Goal: Information Seeking & Learning: Find contact information

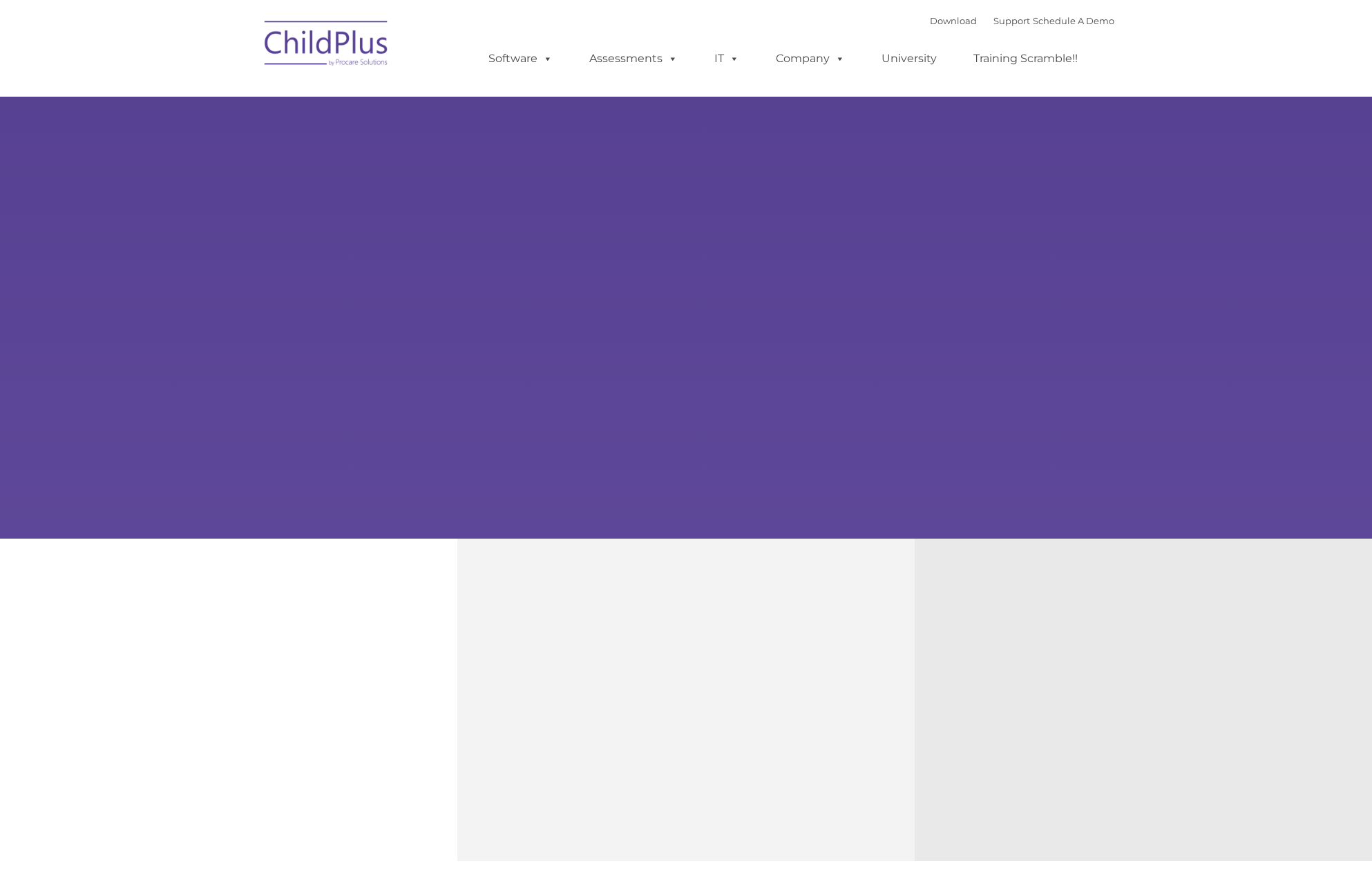
type input ""
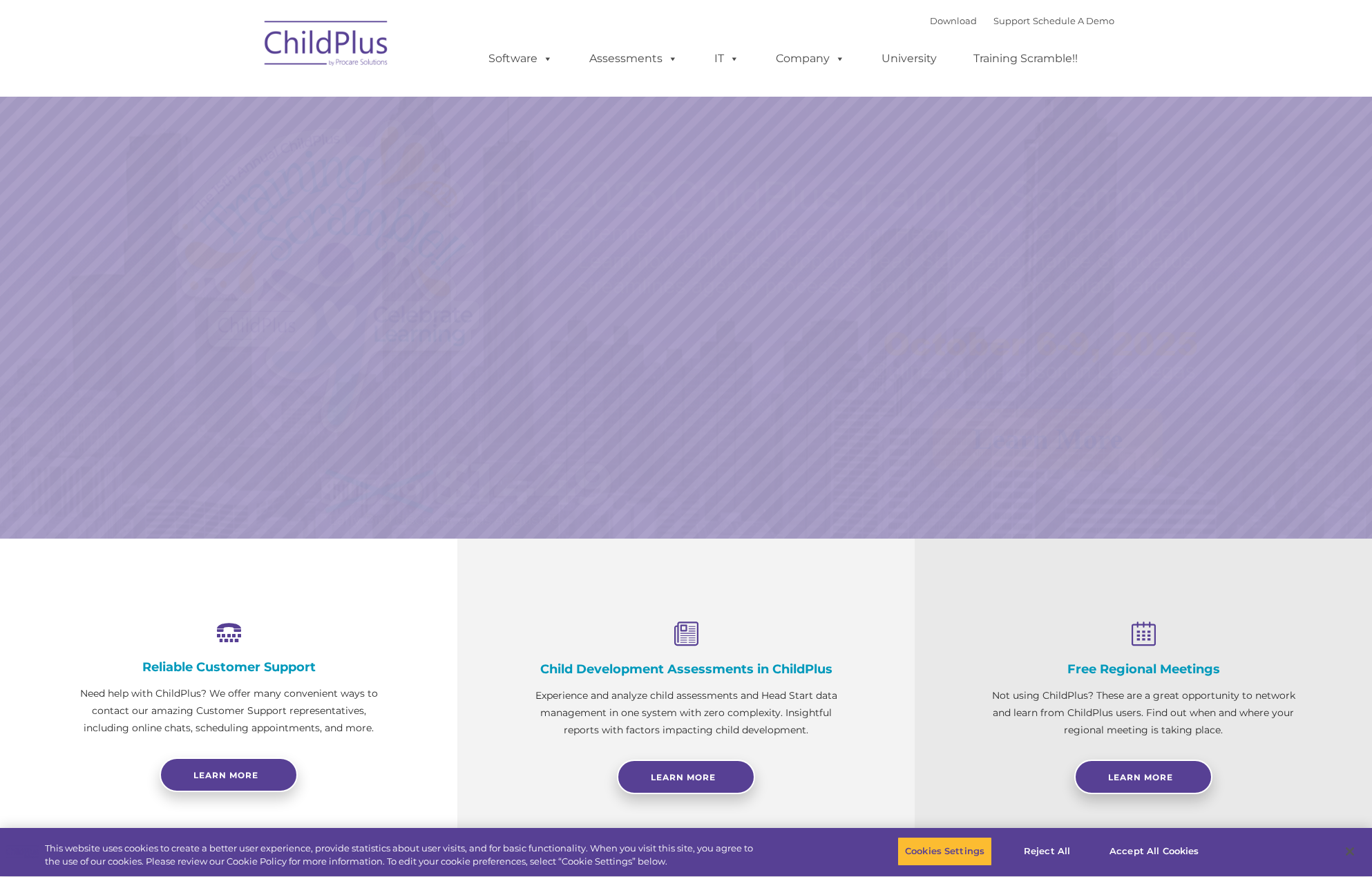
select select "MEDIUM"
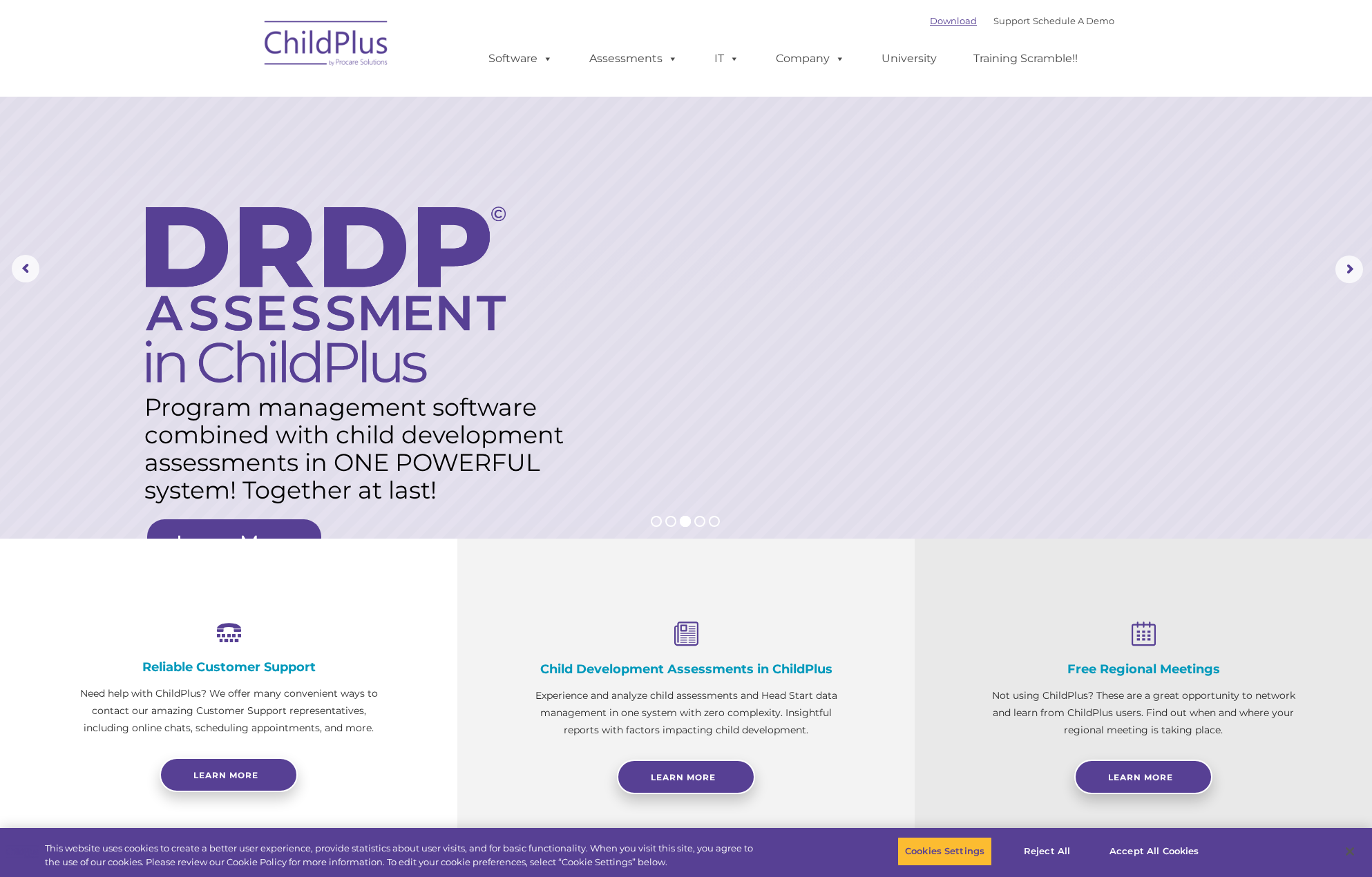
click at [934, 18] on link "Download" at bounding box center [953, 21] width 47 height 11
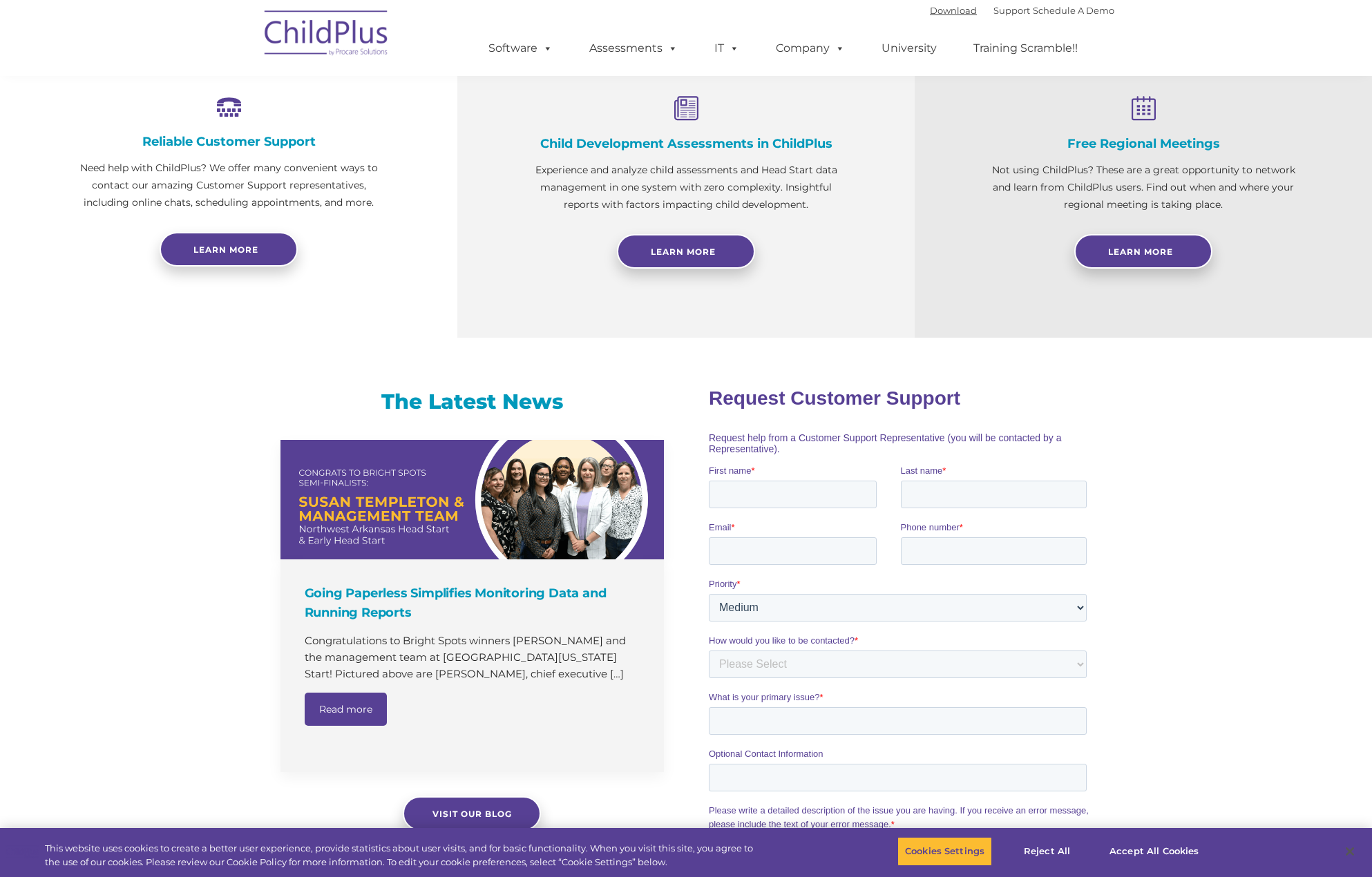
scroll to position [534, 0]
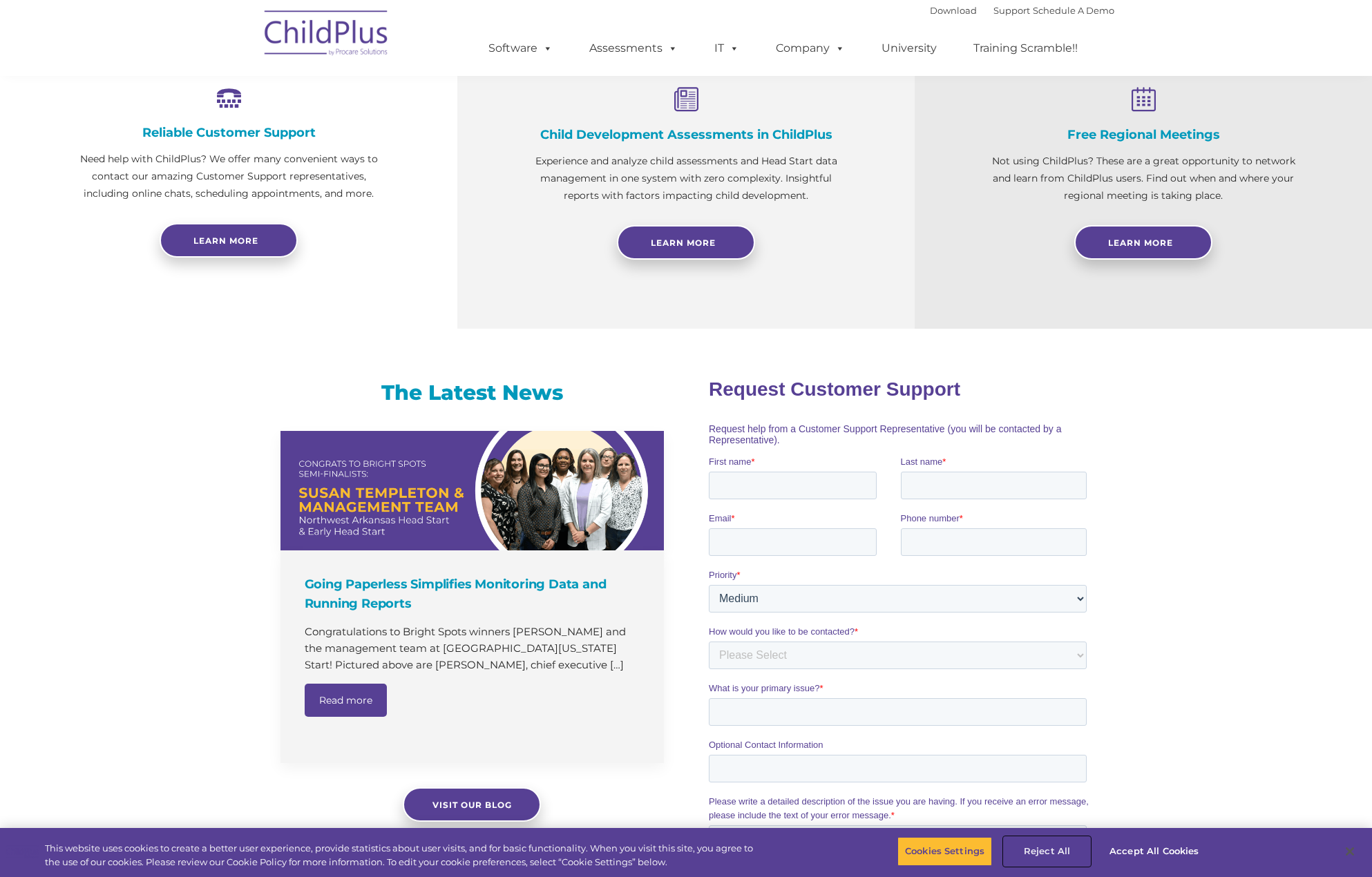
click at [1052, 855] on button "Reject All" at bounding box center [1047, 852] width 86 height 29
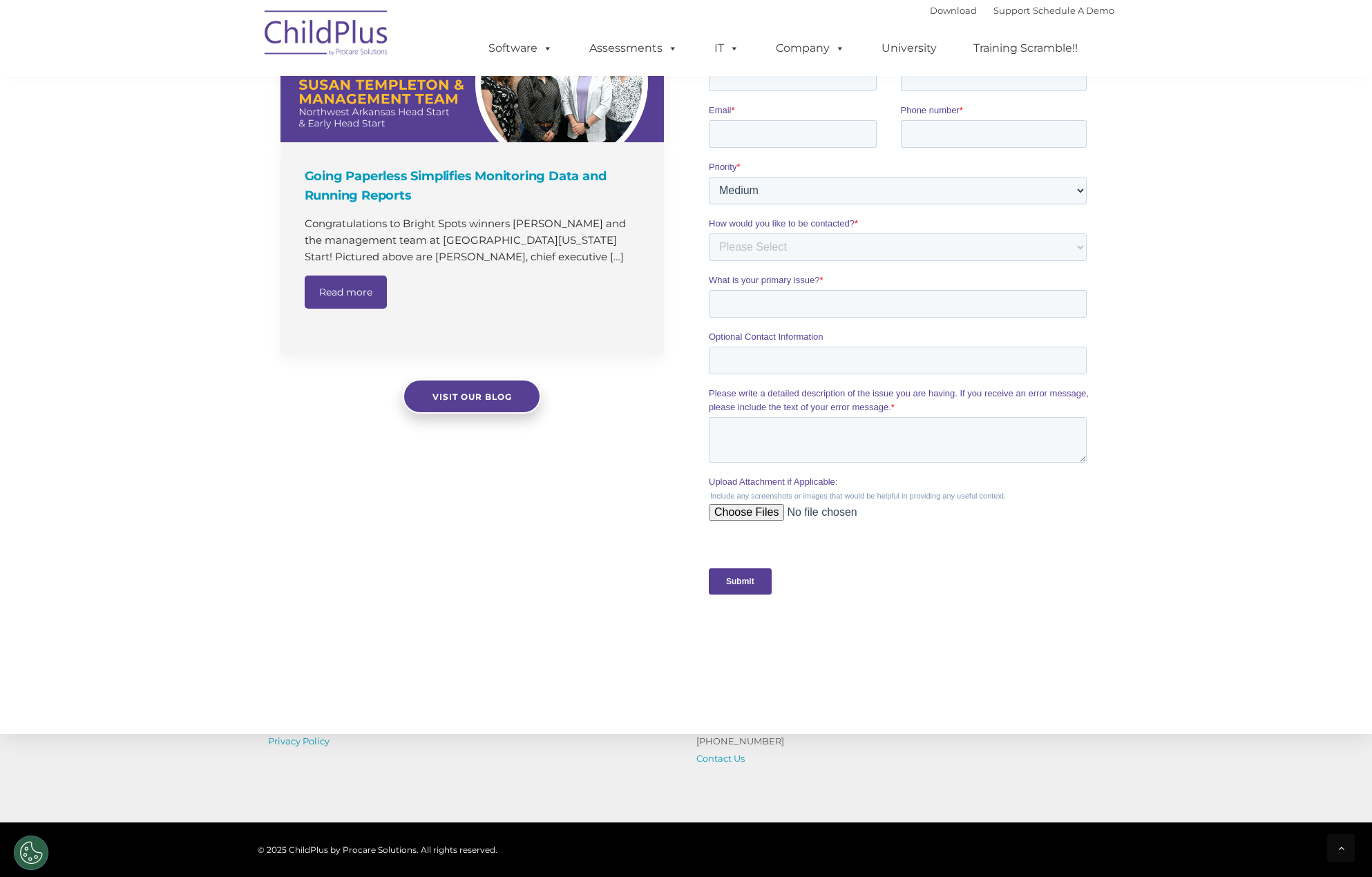
scroll to position [1088, 0]
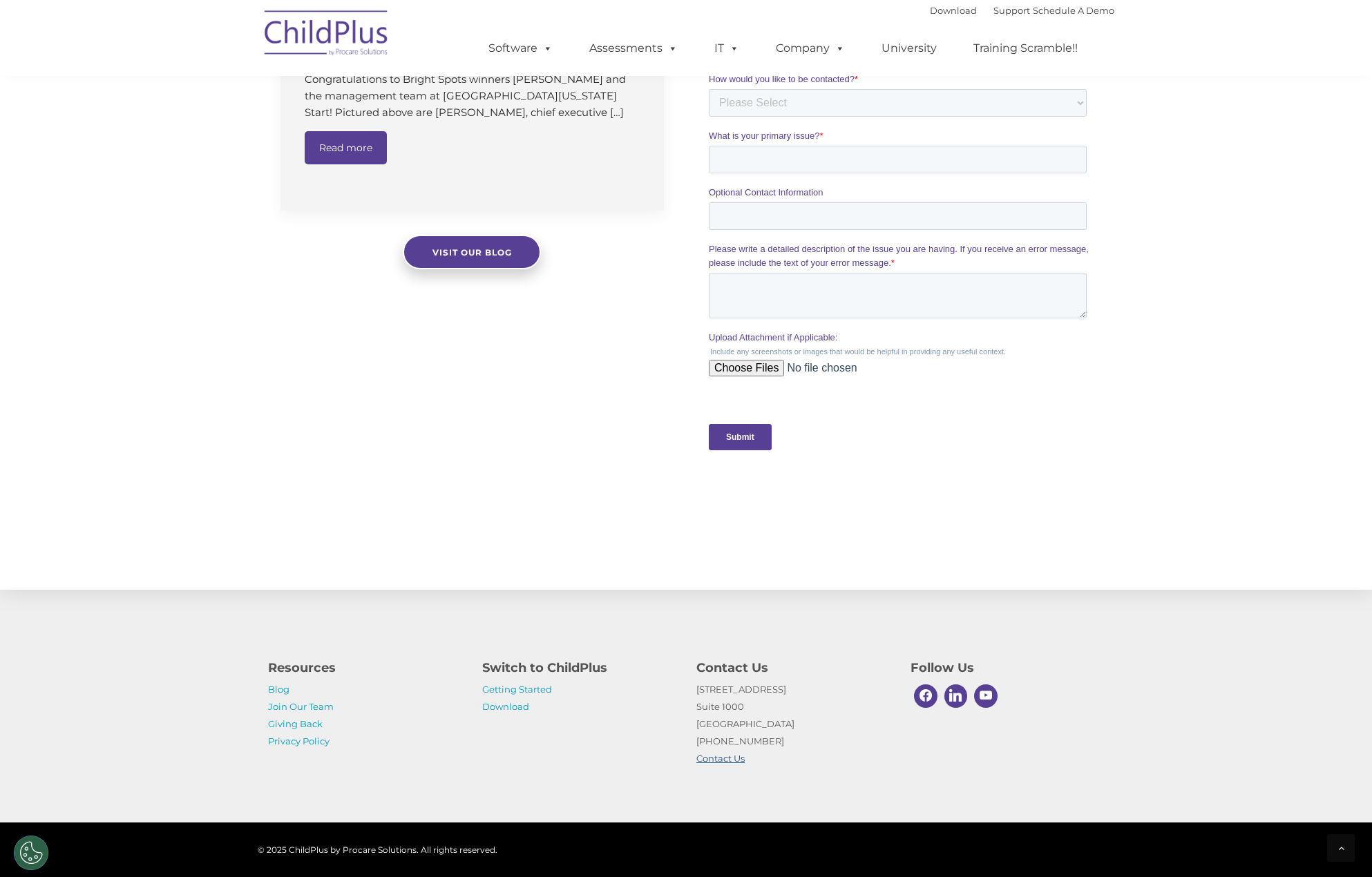
click at [722, 758] on link "Contact Us" at bounding box center [720, 758] width 48 height 11
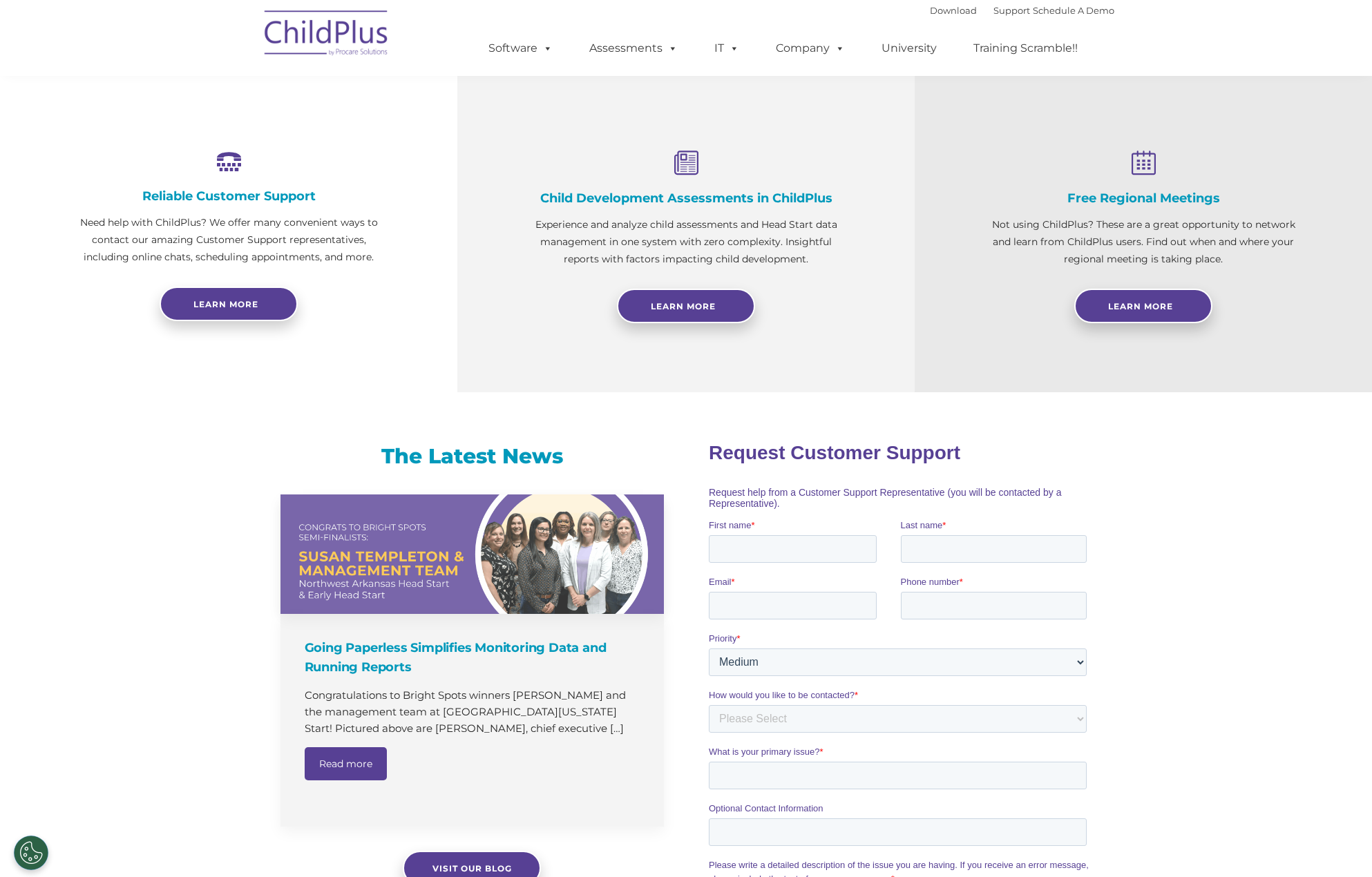
scroll to position [463, 0]
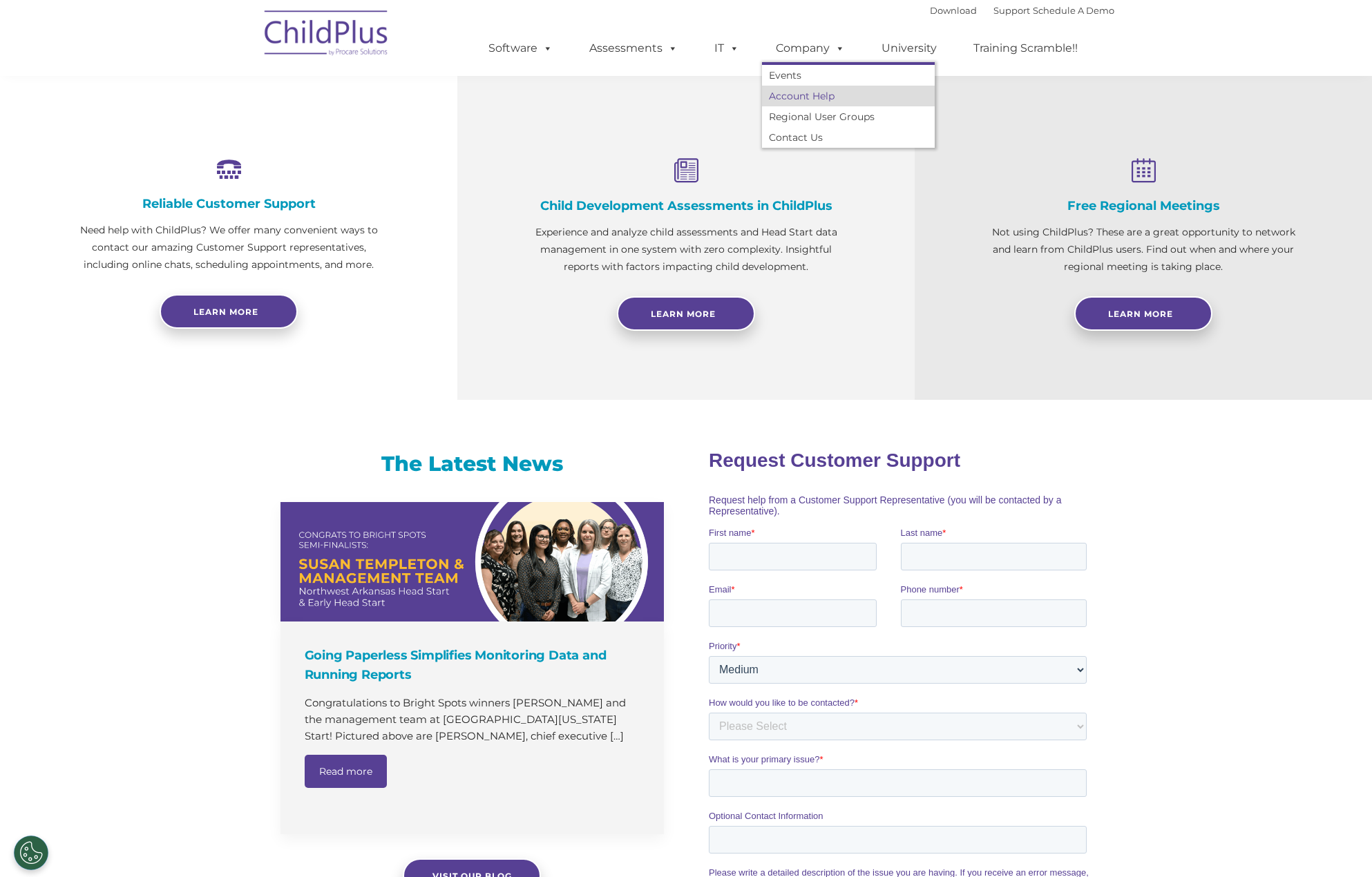
click at [828, 100] on link "Account Help" at bounding box center [849, 96] width 173 height 21
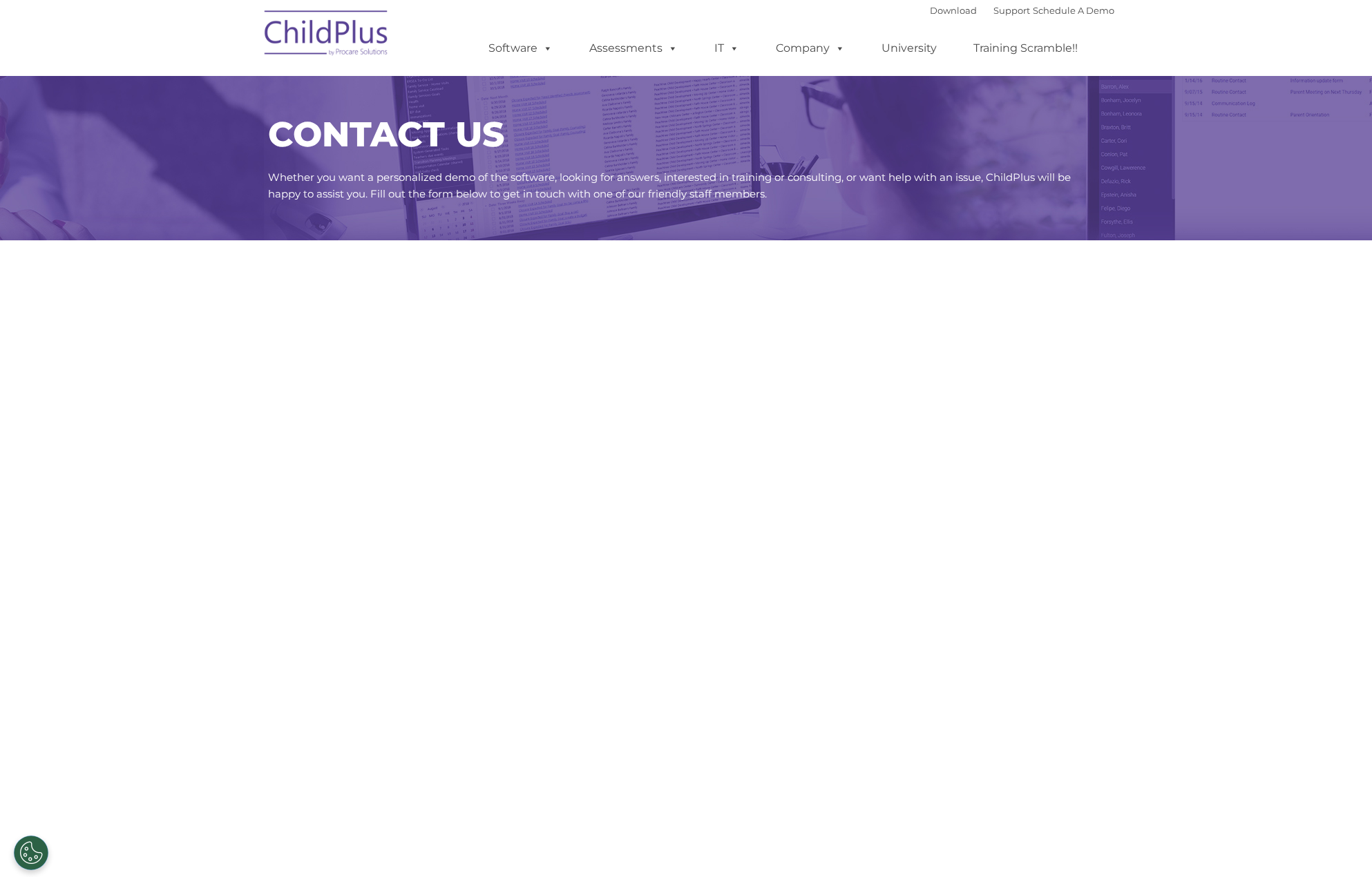
select select "MEDIUM"
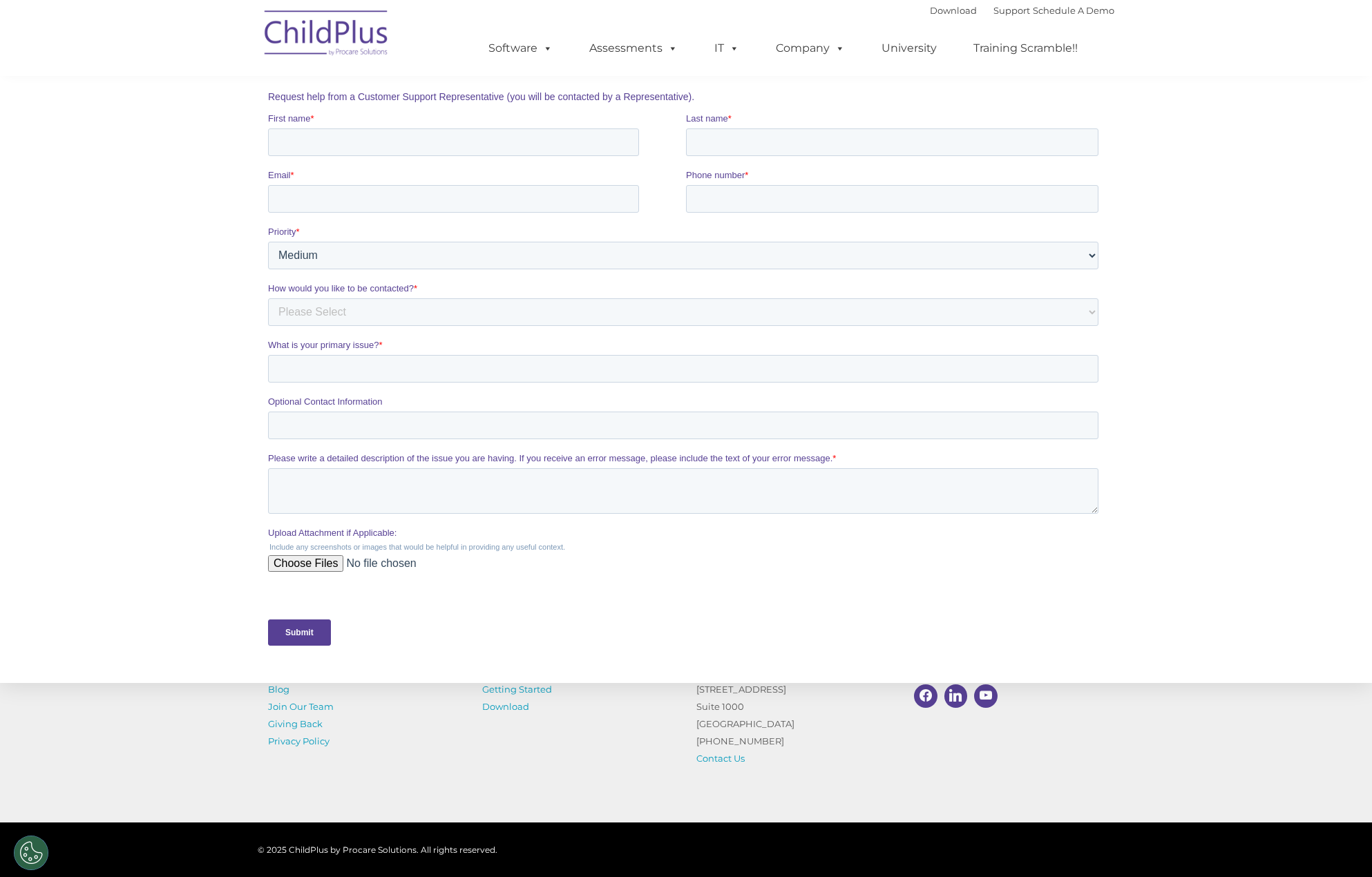
scroll to position [308, 0]
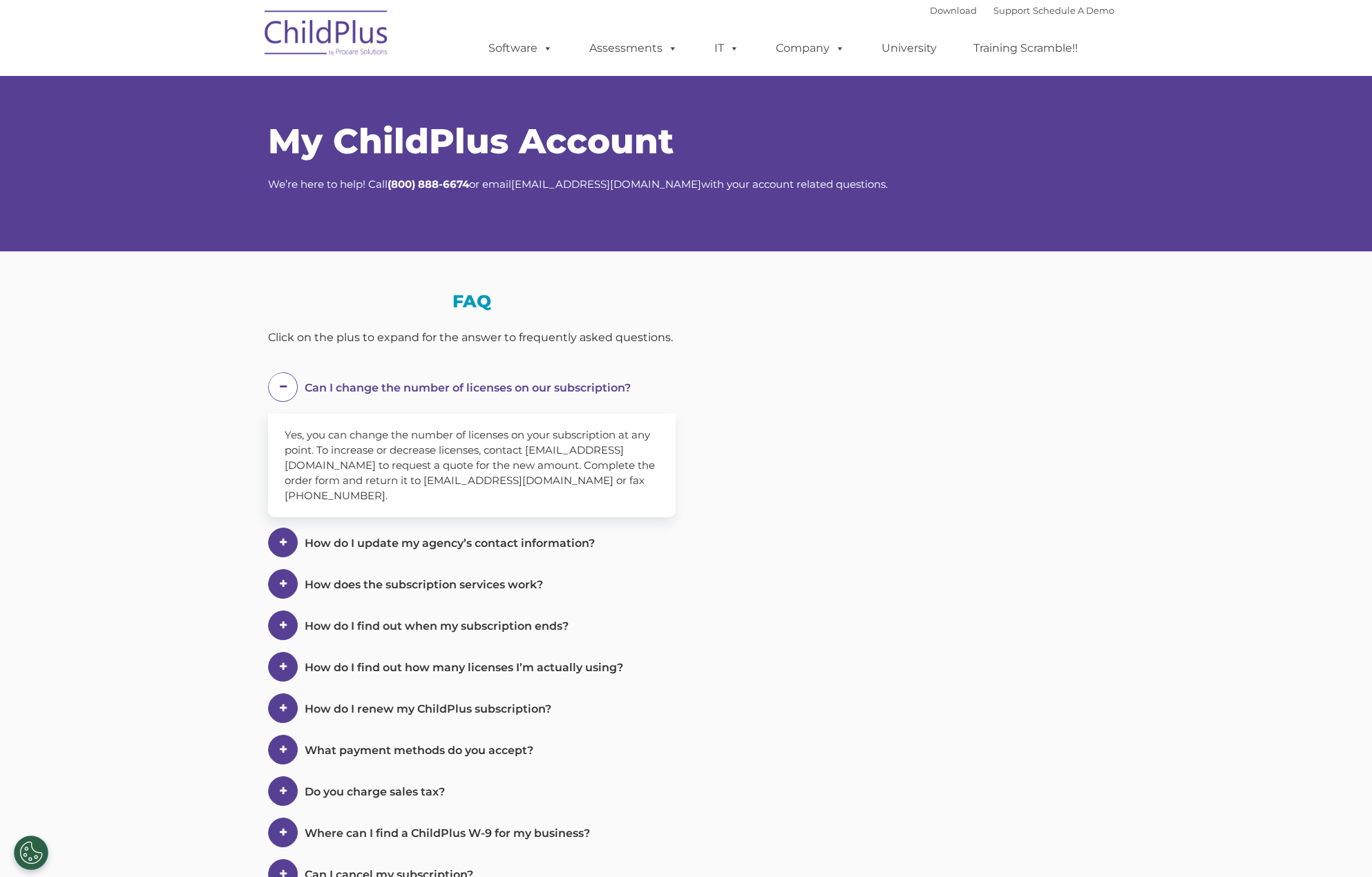
select select "MEDIUM"
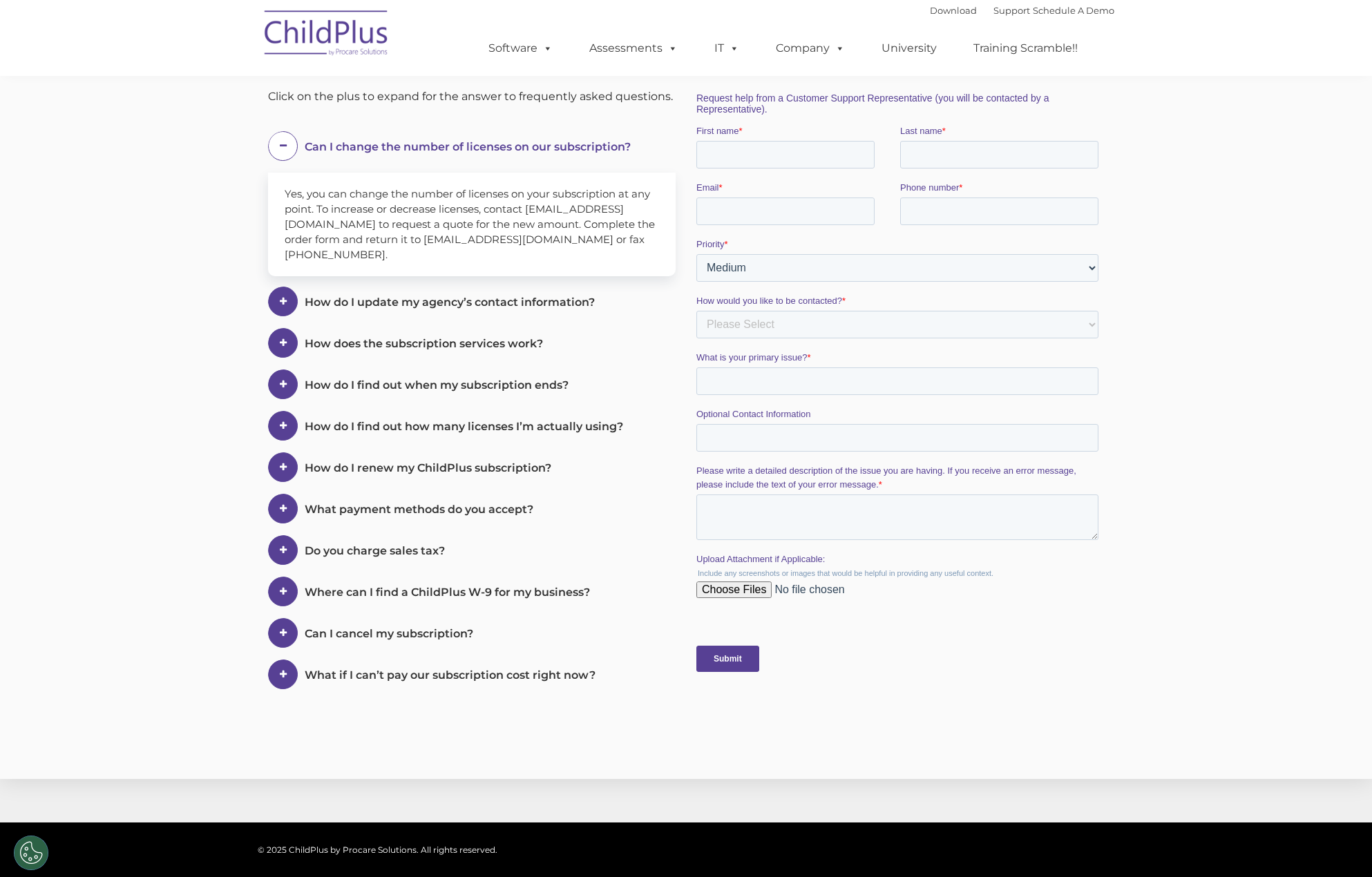
scroll to position [242, 0]
click at [1031, 41] on link "Training Scramble!!" at bounding box center [1025, 48] width 132 height 27
